Goal: Task Accomplishment & Management: Manage account settings

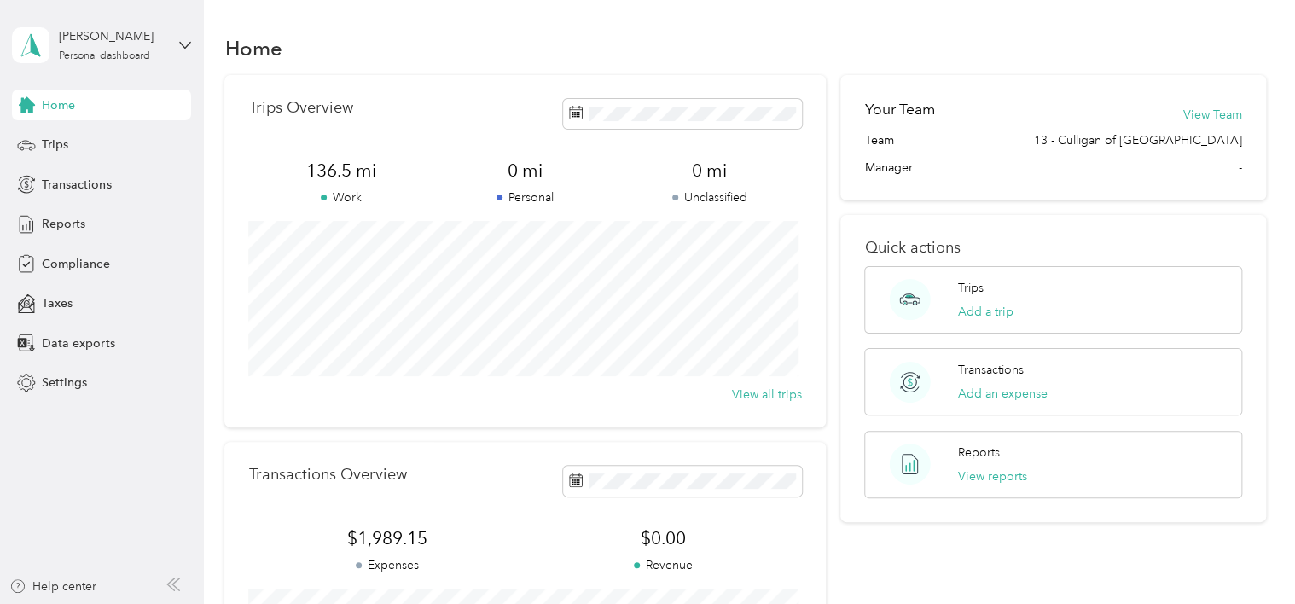
click at [156, 510] on aside "[PERSON_NAME] Personal dashboard Home Trips Transactions Reports Compliance Tax…" at bounding box center [102, 302] width 204 height 604
click at [1219, 107] on button "View Team" at bounding box center [1213, 115] width 59 height 18
click at [132, 55] on div "Personal dashboard" at bounding box center [104, 56] width 91 height 10
